Goal: Task Accomplishment & Management: Manage account settings

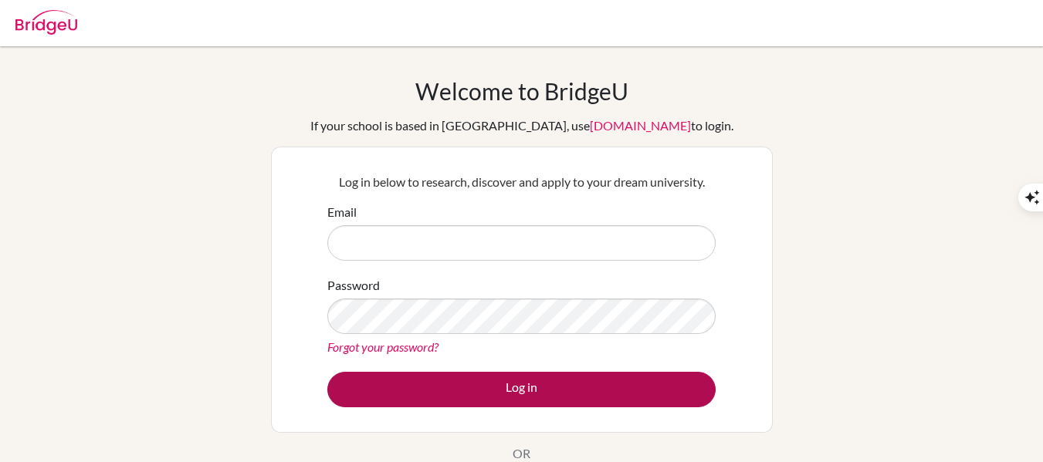
type input "[PERSON_NAME][EMAIL_ADDRESS][PERSON_NAME][DOMAIN_NAME]"
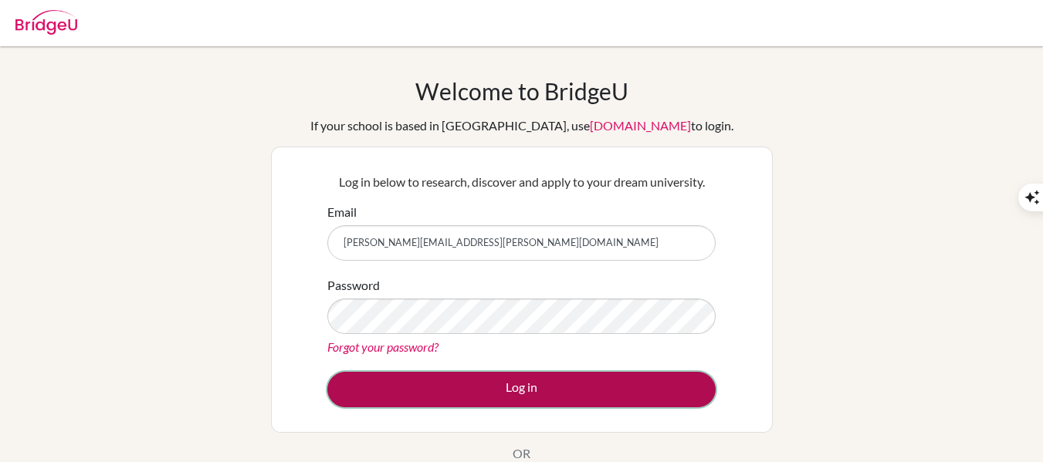
click at [429, 379] on button "Log in" at bounding box center [521, 390] width 388 height 36
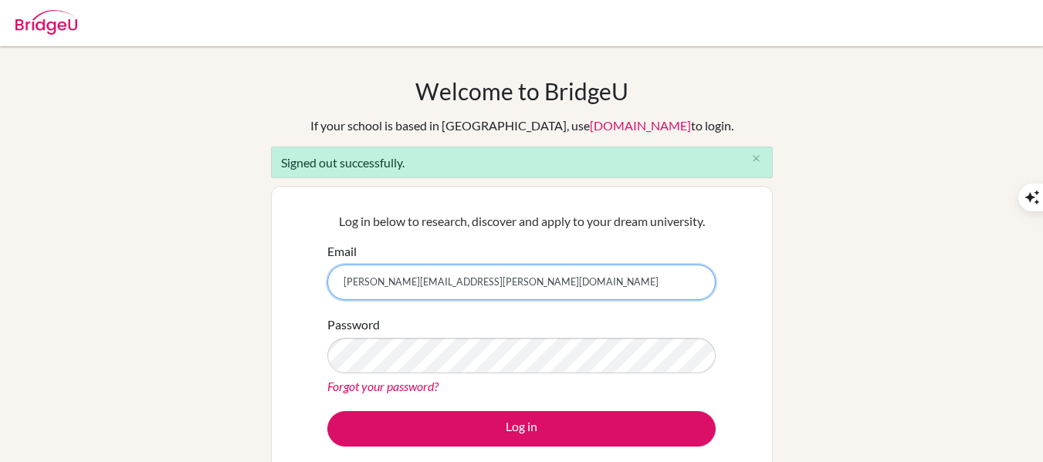
click at [515, 283] on input "[PERSON_NAME][EMAIL_ADDRESS][PERSON_NAME][DOMAIN_NAME]" at bounding box center [521, 283] width 388 height 36
type input "dewald.bester@abachiangmai.com"
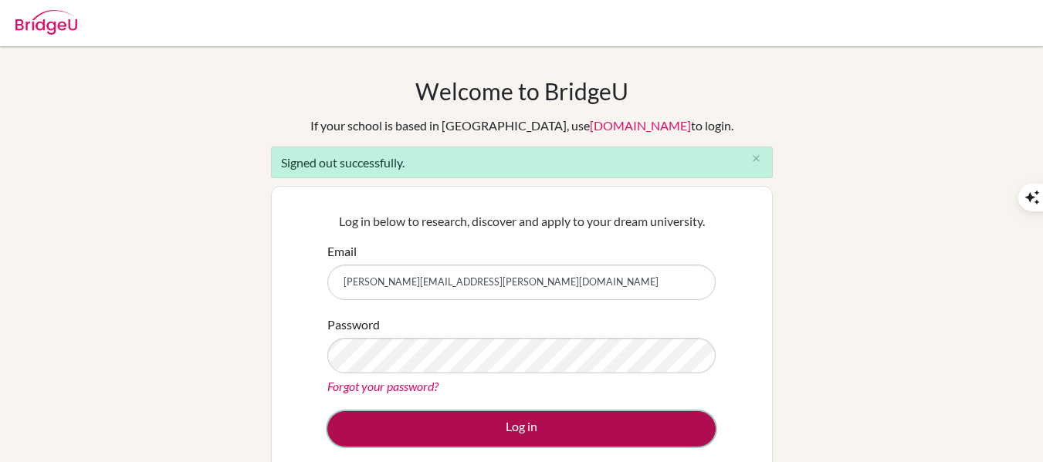
click at [484, 425] on button "Log in" at bounding box center [521, 430] width 388 height 36
